Goal: Information Seeking & Learning: Learn about a topic

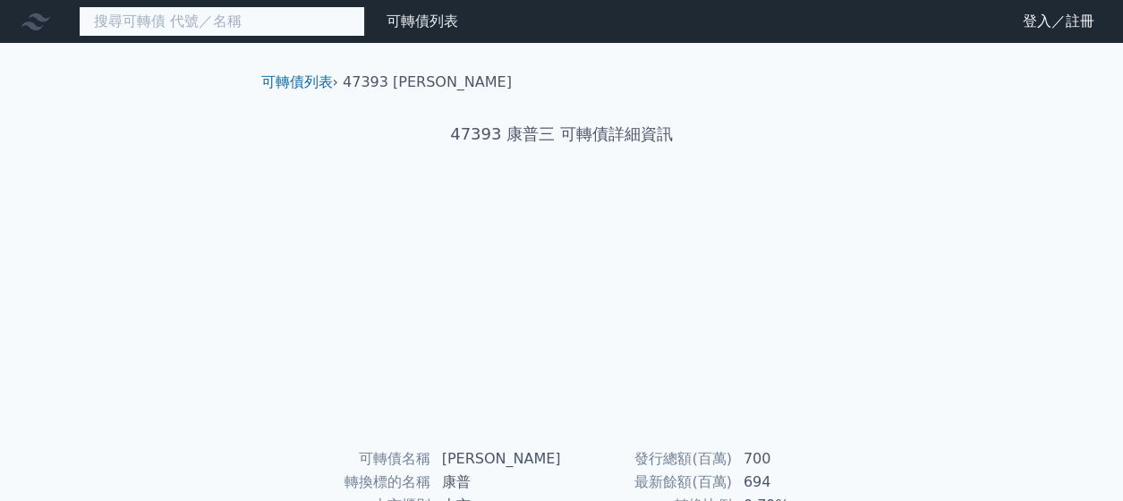
click at [151, 26] on input at bounding box center [222, 21] width 286 height 30
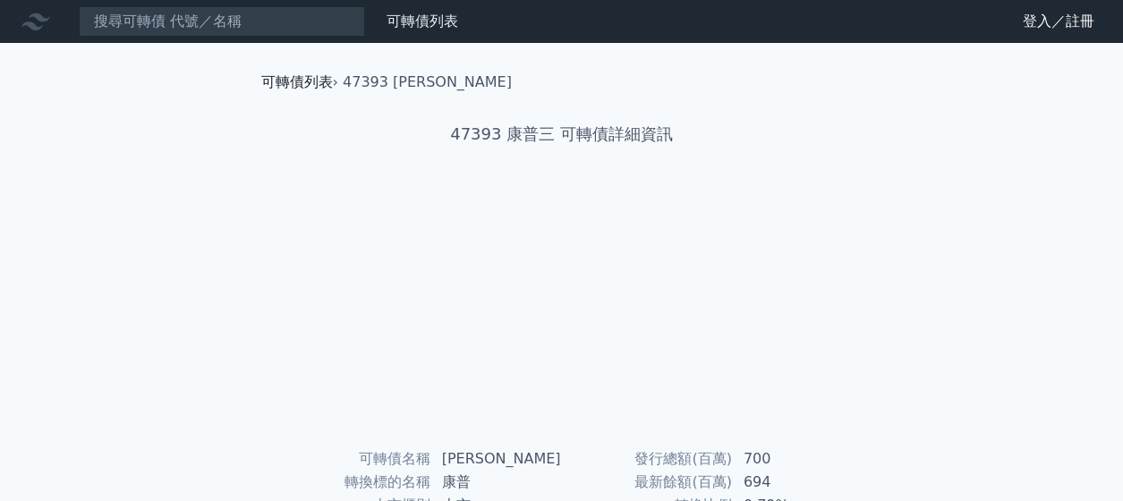
click at [296, 85] on link "可轉債列表" at bounding box center [297, 81] width 72 height 17
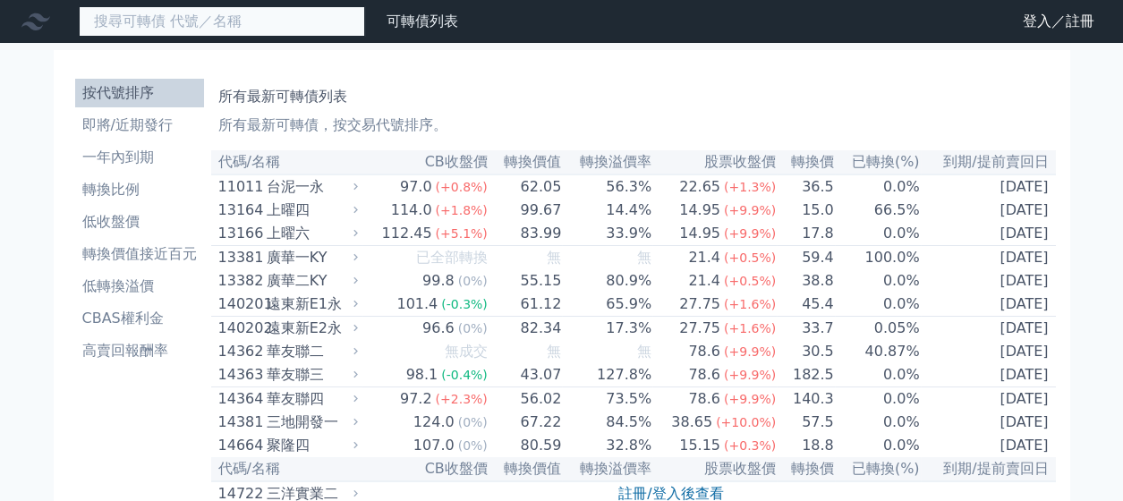
click at [228, 28] on input at bounding box center [222, 21] width 286 height 30
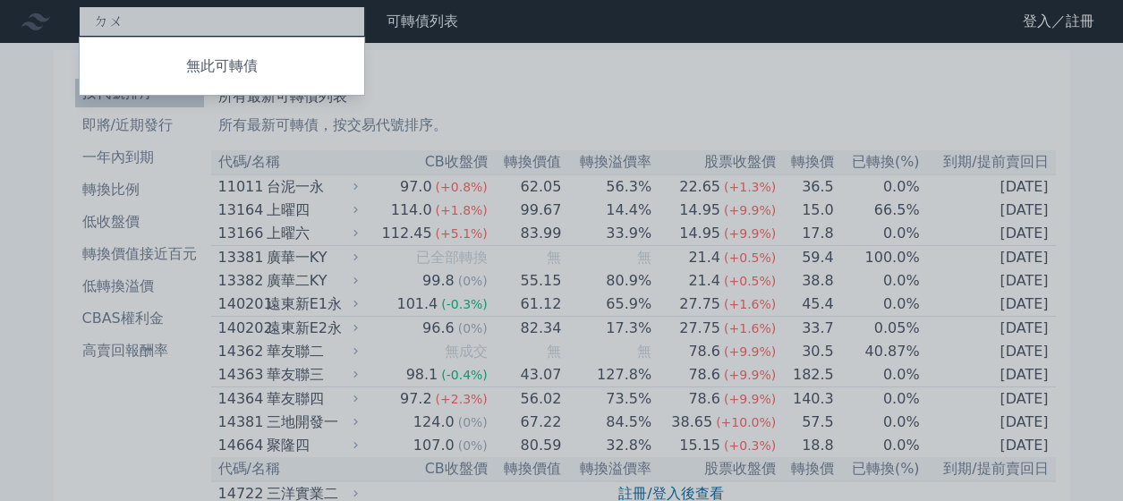
type input "ㄉ"
type input "龍"
type input "從"
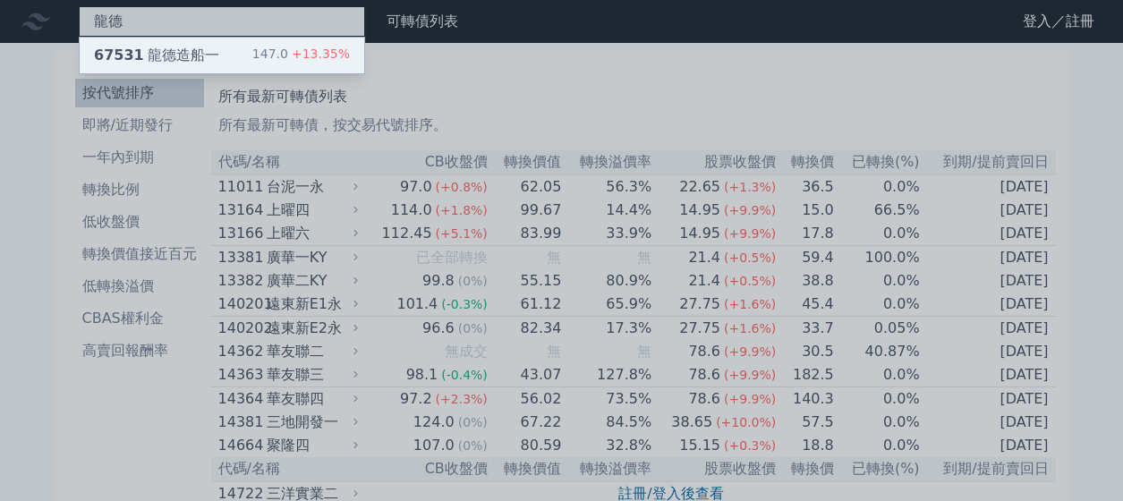
type input "龍德"
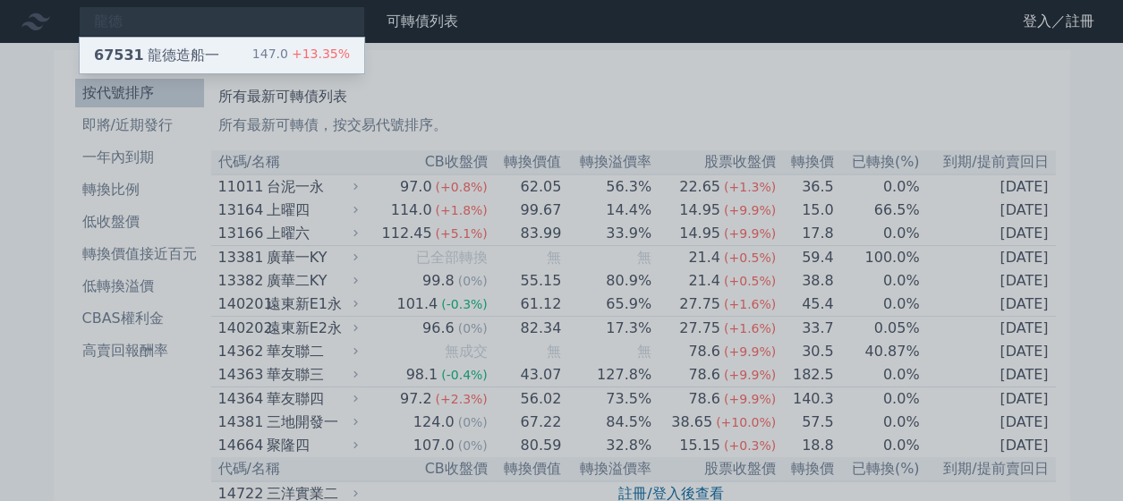
click at [230, 48] on div "67531 龍德造船一 147.0 +13.35%" at bounding box center [222, 56] width 285 height 36
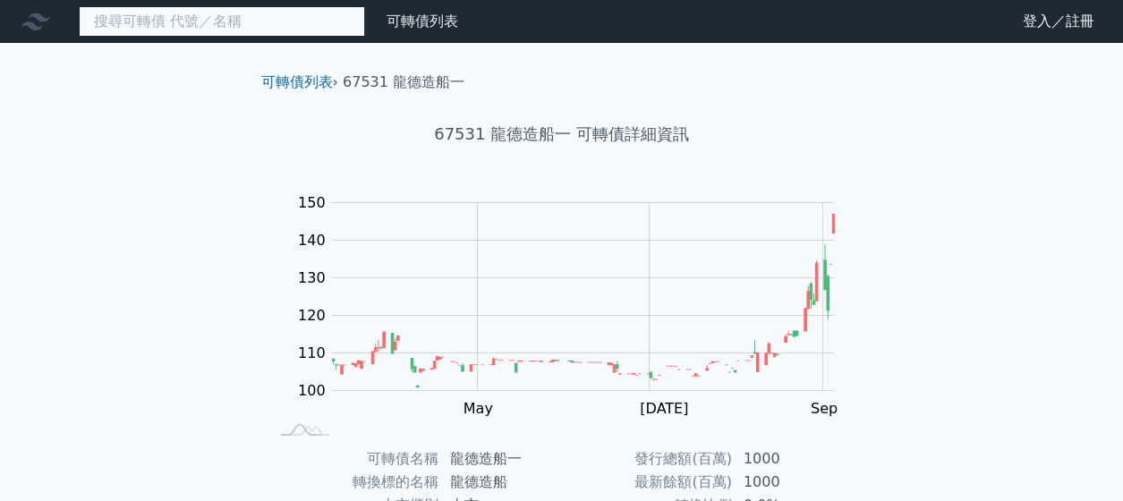
click at [163, 23] on input at bounding box center [222, 21] width 286 height 30
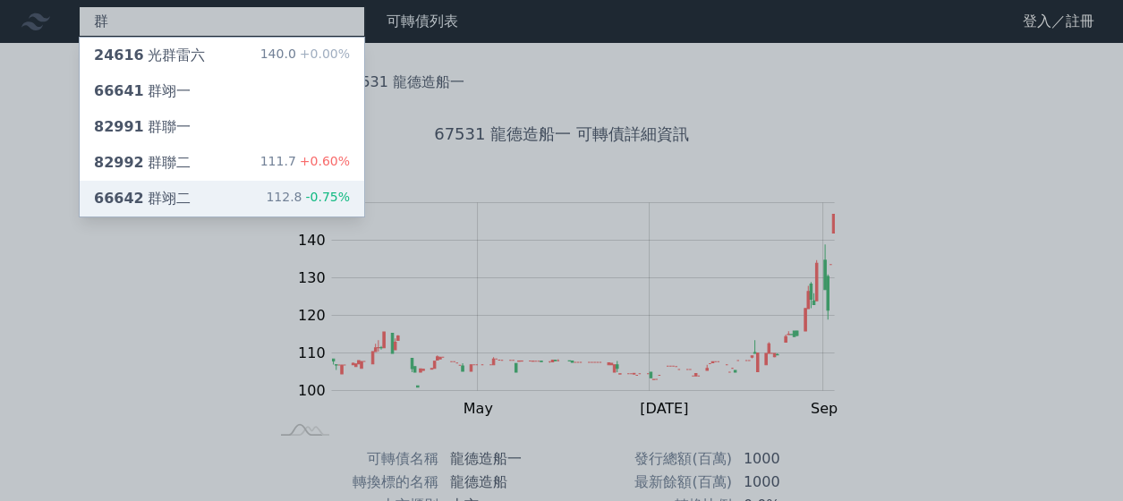
type input "群"
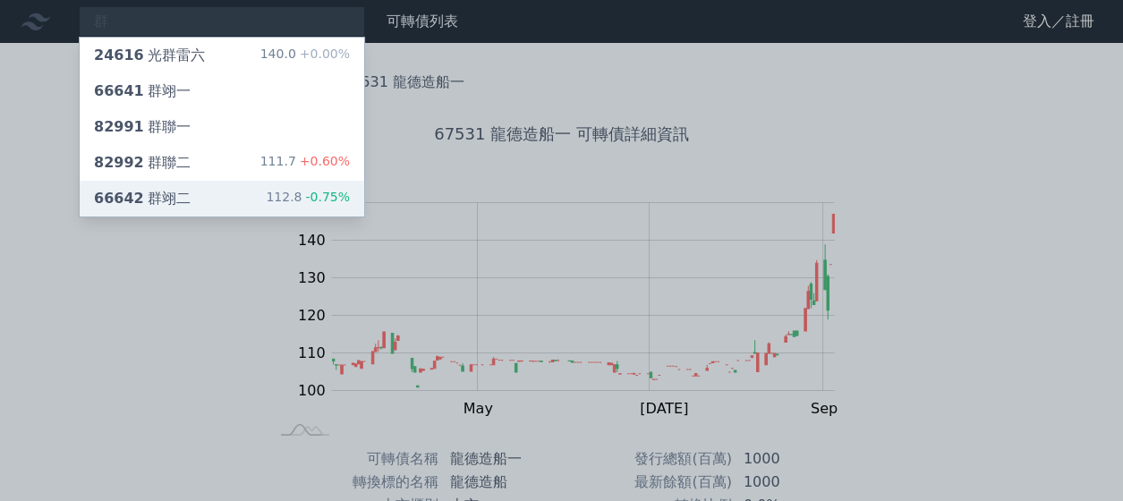
click at [276, 186] on div "66642 群翊二 112.8 -0.75%" at bounding box center [222, 199] width 285 height 36
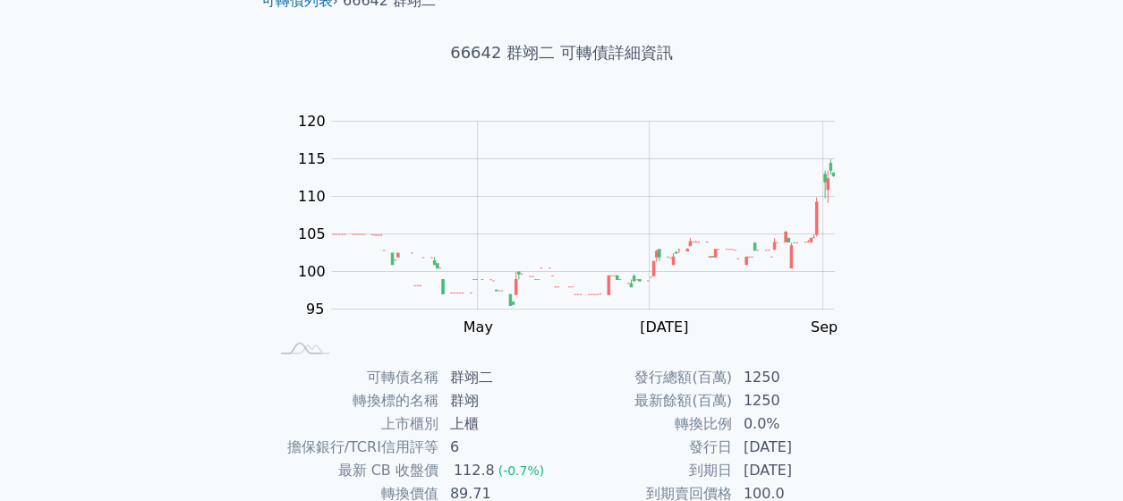
scroll to position [179, 0]
